Goal: Find contact information: Find contact information

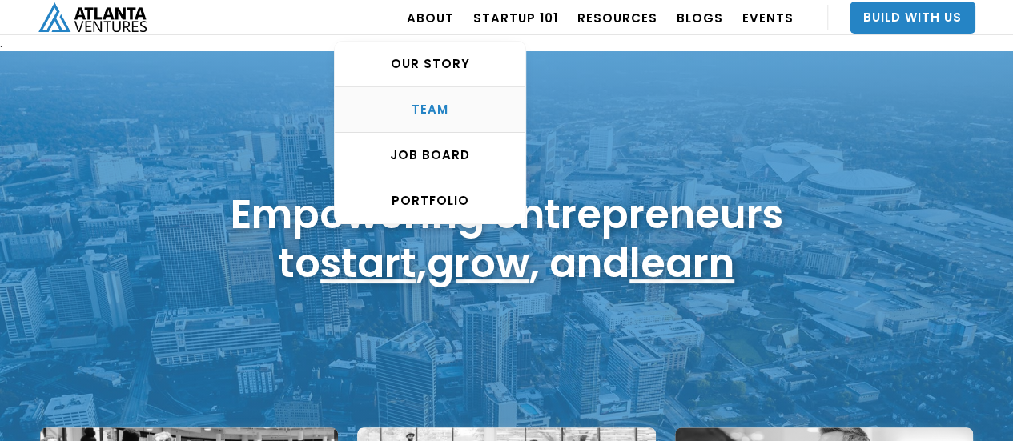
click at [436, 111] on div "TEAM" at bounding box center [430, 110] width 191 height 16
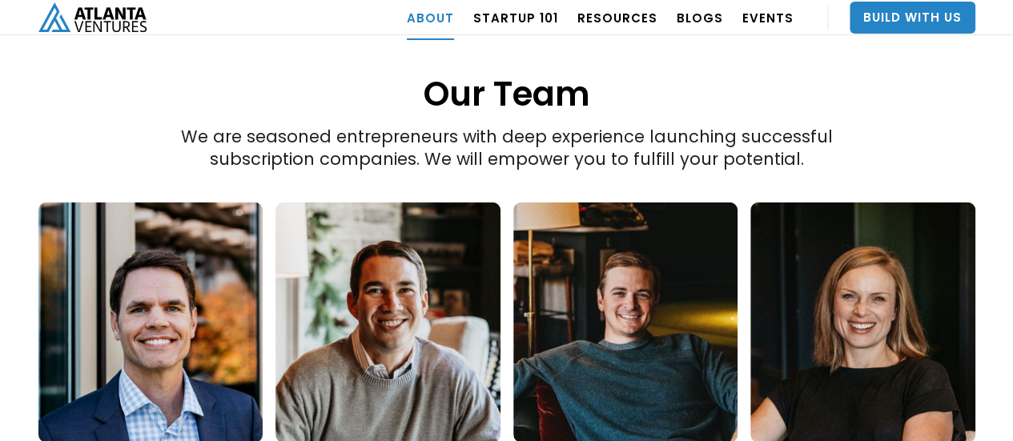
scroll to position [2177, 0]
click at [676, 236] on link at bounding box center [625, 323] width 225 height 240
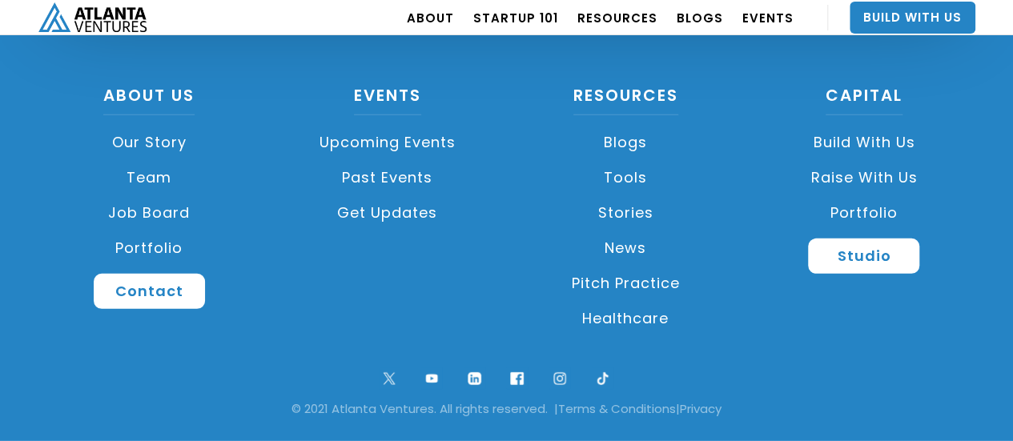
scroll to position [2244, 0]
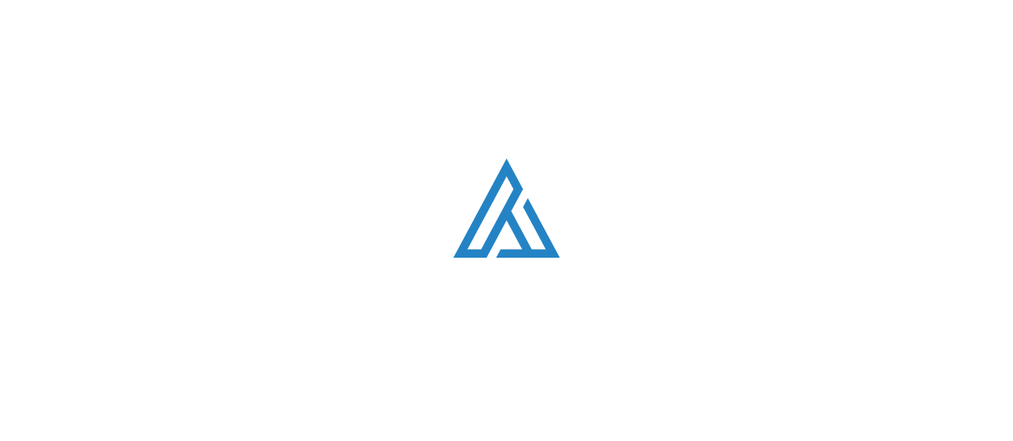
scroll to position [2098, 0]
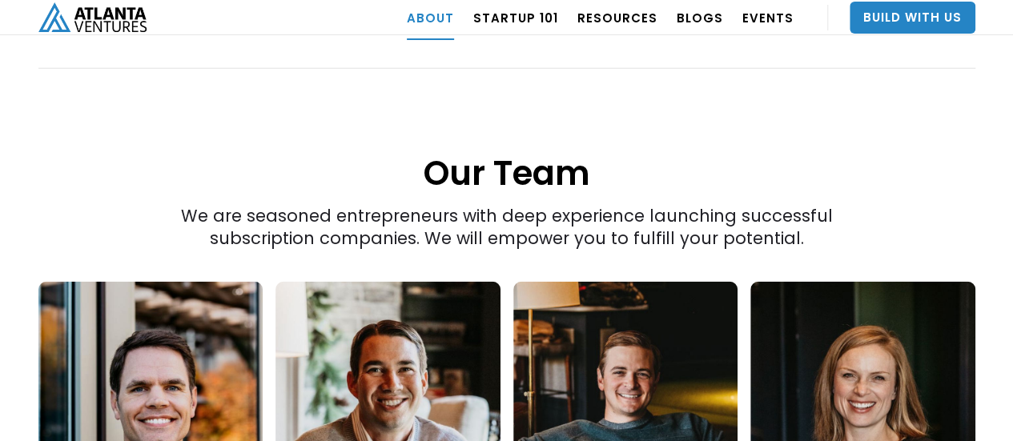
click at [200, 295] on link at bounding box center [150, 402] width 225 height 240
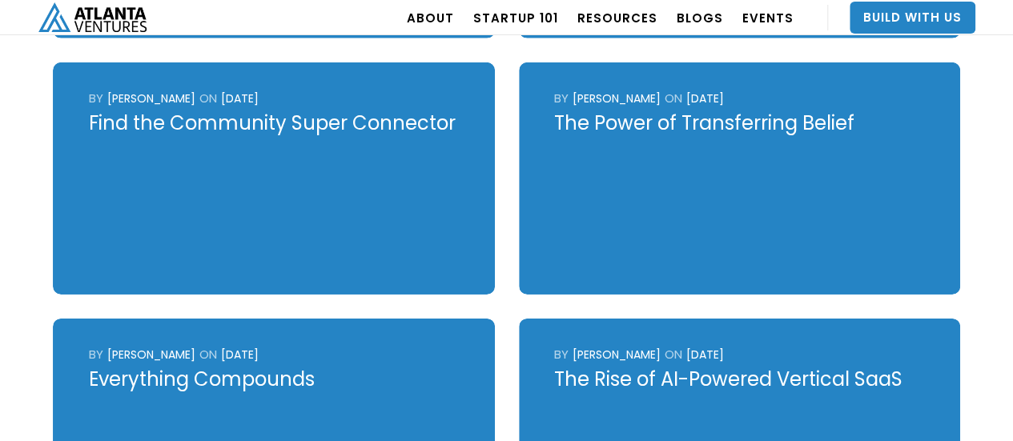
scroll to position [2257, 0]
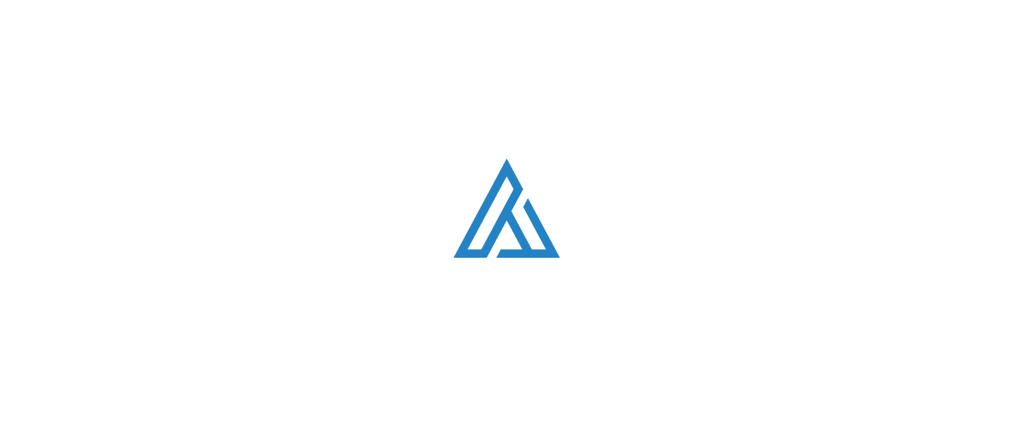
scroll to position [2098, 0]
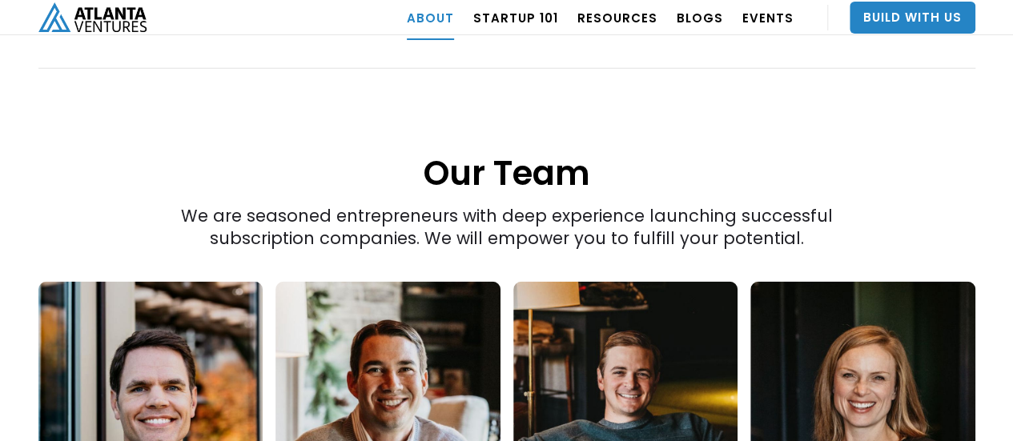
click at [407, 376] on link at bounding box center [387, 402] width 225 height 240
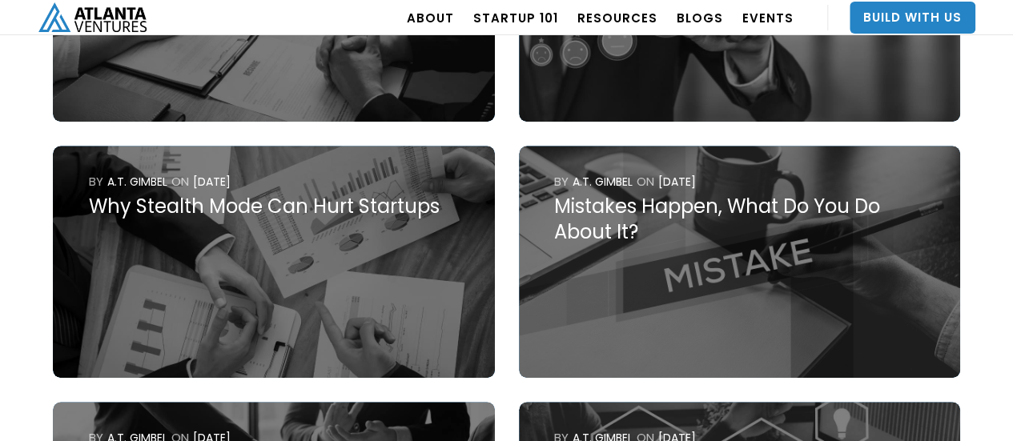
scroll to position [6660, 0]
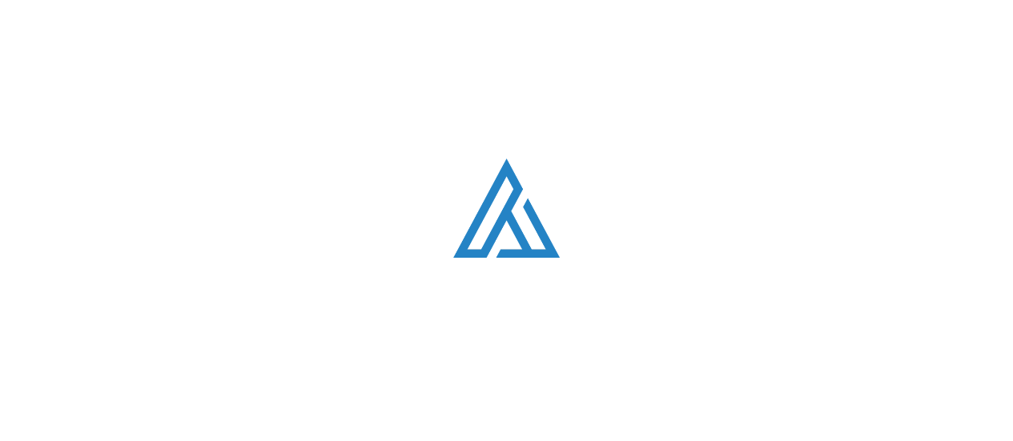
scroll to position [2098, 0]
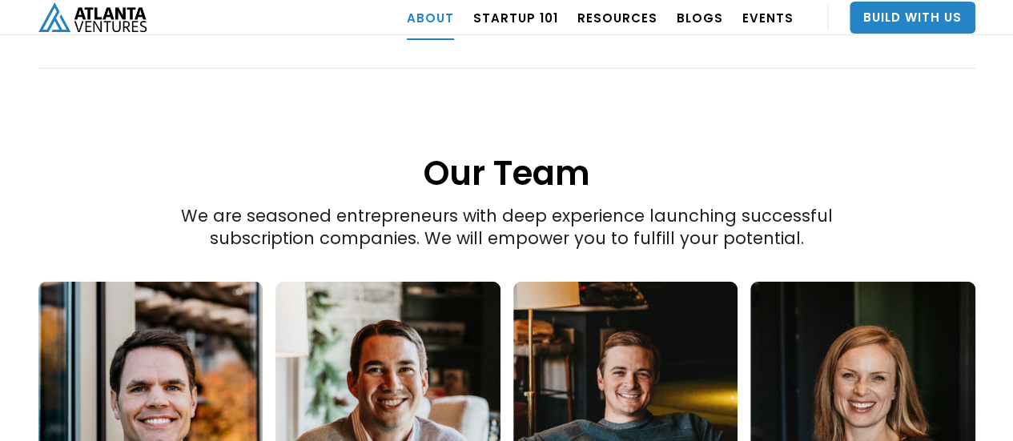
click at [815, 328] on link at bounding box center [862, 402] width 225 height 240
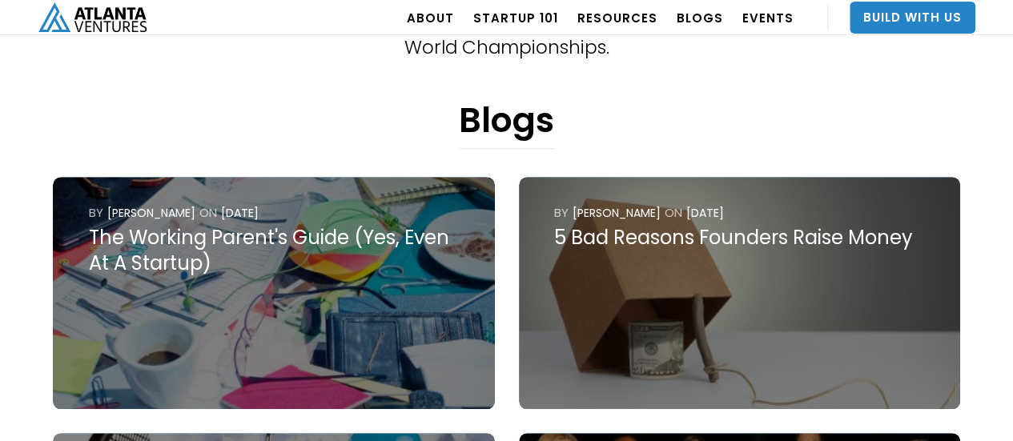
scroll to position [577, 0]
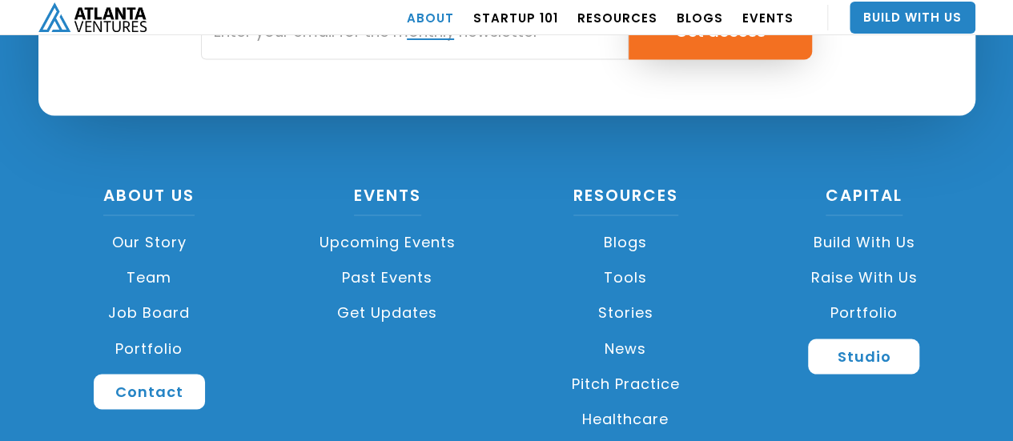
scroll to position [7308, 0]
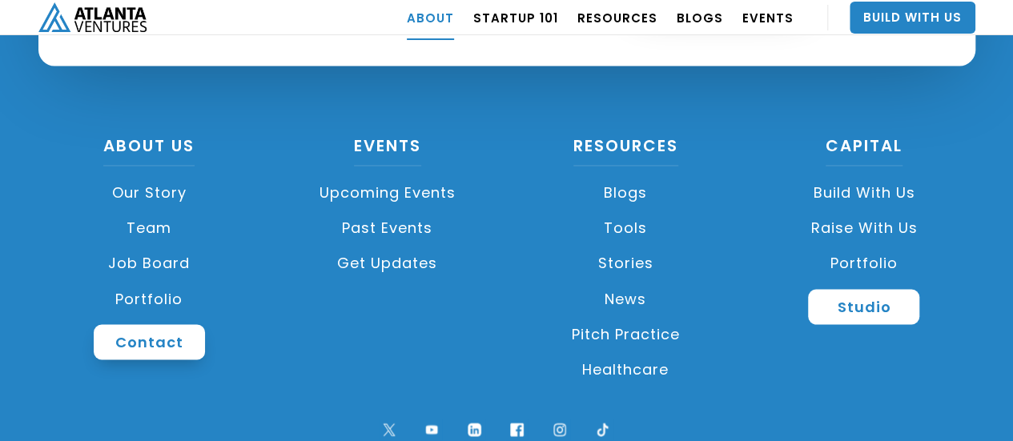
click at [151, 324] on link "Contact" at bounding box center [149, 341] width 111 height 35
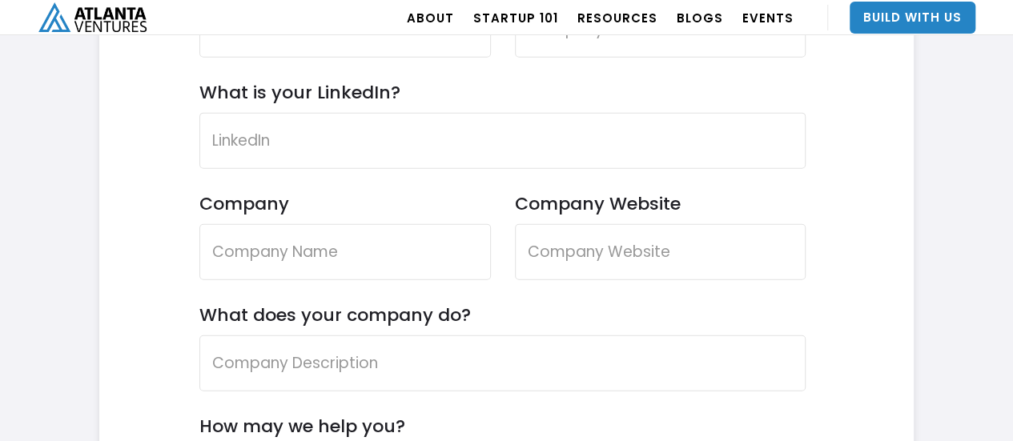
scroll to position [4767, 0]
